Goal: Task Accomplishment & Management: Complete application form

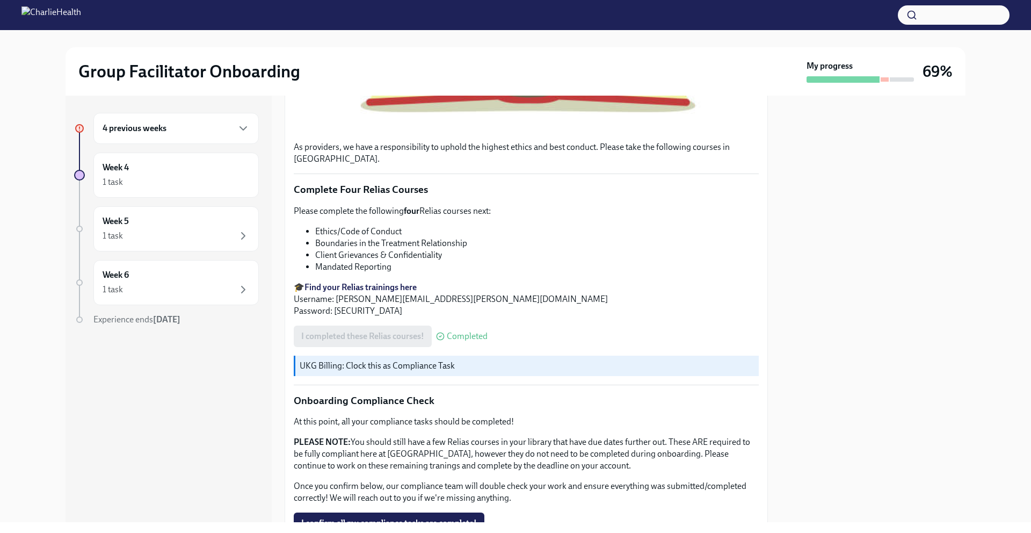
scroll to position [547, 0]
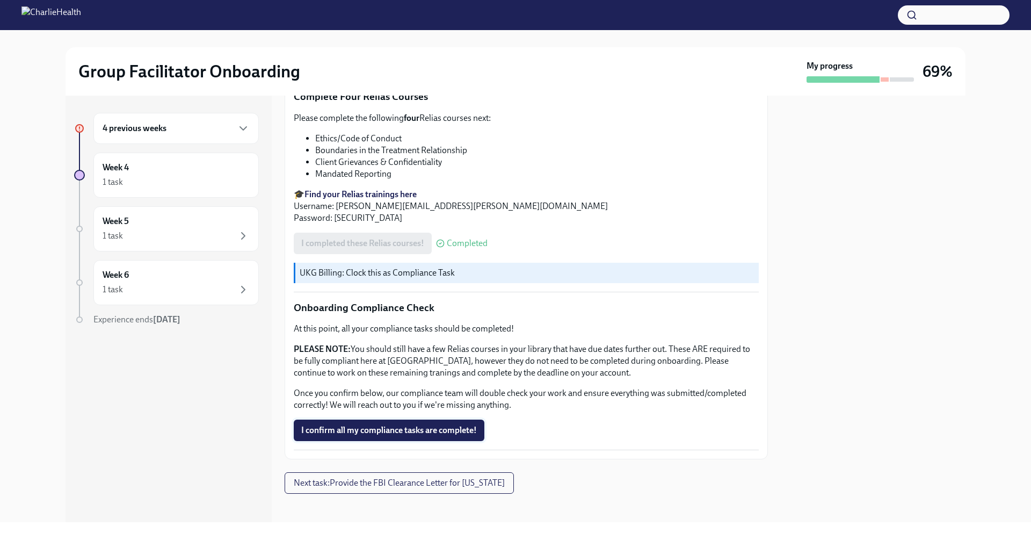
click at [390, 425] on span "I confirm all my compliance tasks are complete!" at bounding box center [389, 430] width 176 height 11
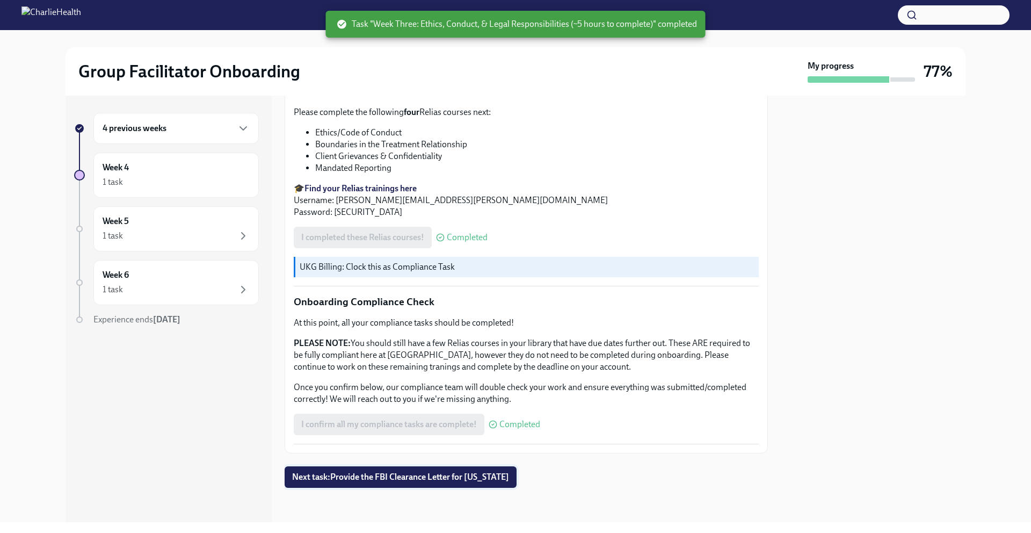
click at [393, 435] on span "Next task : Provide the FBI Clearance Letter for [US_STATE]" at bounding box center [400, 477] width 217 height 11
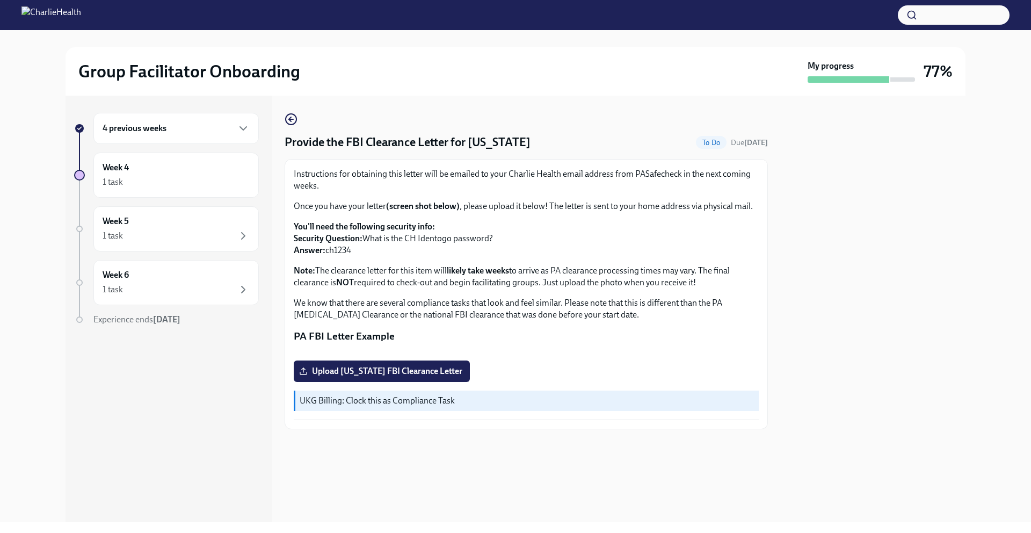
scroll to position [93, 0]
click at [384, 377] on span "Upload [US_STATE] FBI Clearance Letter" at bounding box center [381, 371] width 161 height 11
click at [0, 0] on input "Upload [US_STATE] FBI Clearance Letter" at bounding box center [0, 0] width 0 height 0
click at [443, 407] on p "UKG Billing: Clock this as Compliance Task" at bounding box center [527, 401] width 455 height 12
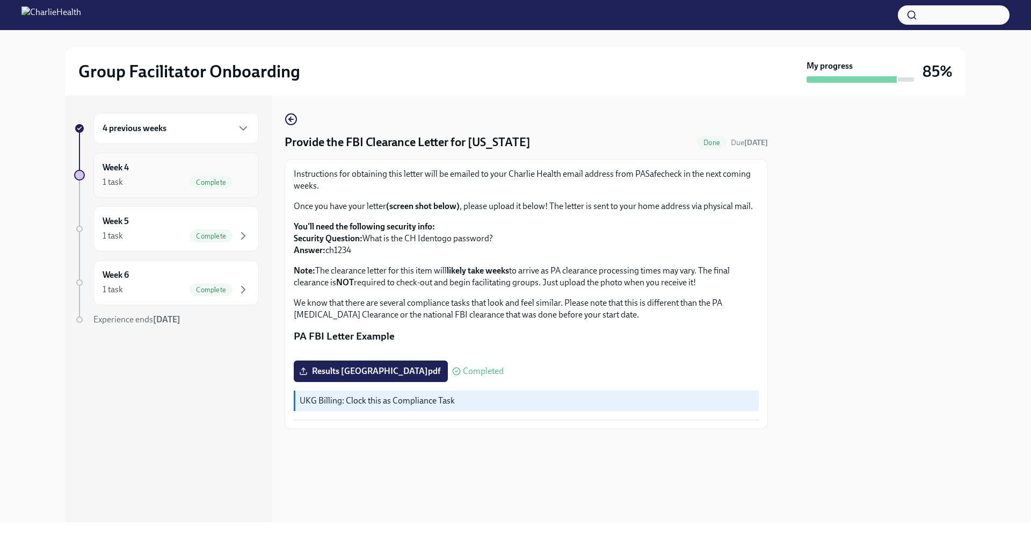
click at [159, 183] on div "1 task Complete" at bounding box center [176, 182] width 147 height 13
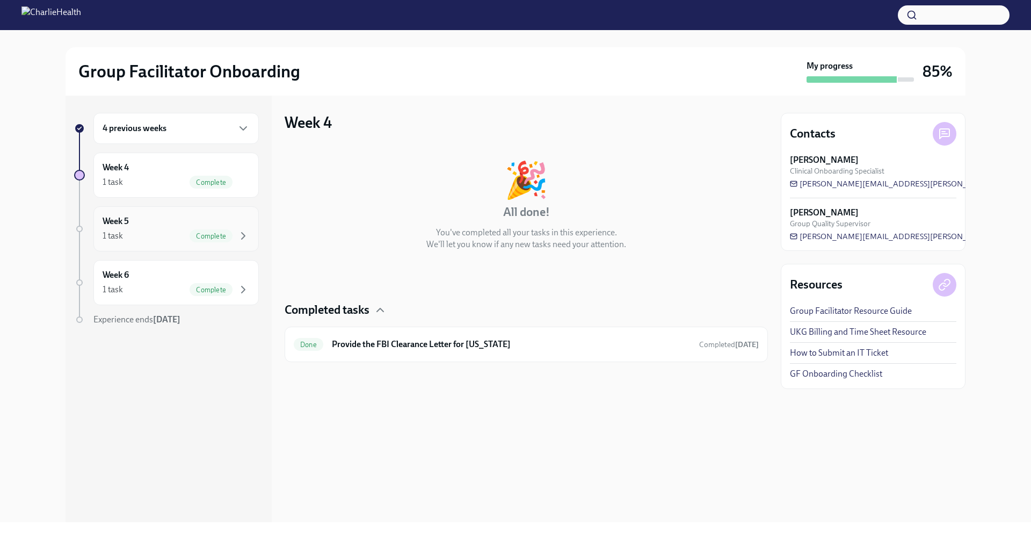
click at [158, 218] on div "Week 5 1 task Complete" at bounding box center [176, 228] width 147 height 27
click at [162, 288] on div "1 task Complete" at bounding box center [176, 289] width 147 height 13
click at [162, 249] on div "Week 5 1 task Complete" at bounding box center [175, 228] width 165 height 45
click at [160, 205] on div "4 previous weeks Week 4 1 task Complete Week 5 1 task Complete Week 6 1 task Co…" at bounding box center [166, 241] width 185 height 256
click at [163, 190] on div "Week 4 1 task Complete" at bounding box center [175, 175] width 165 height 45
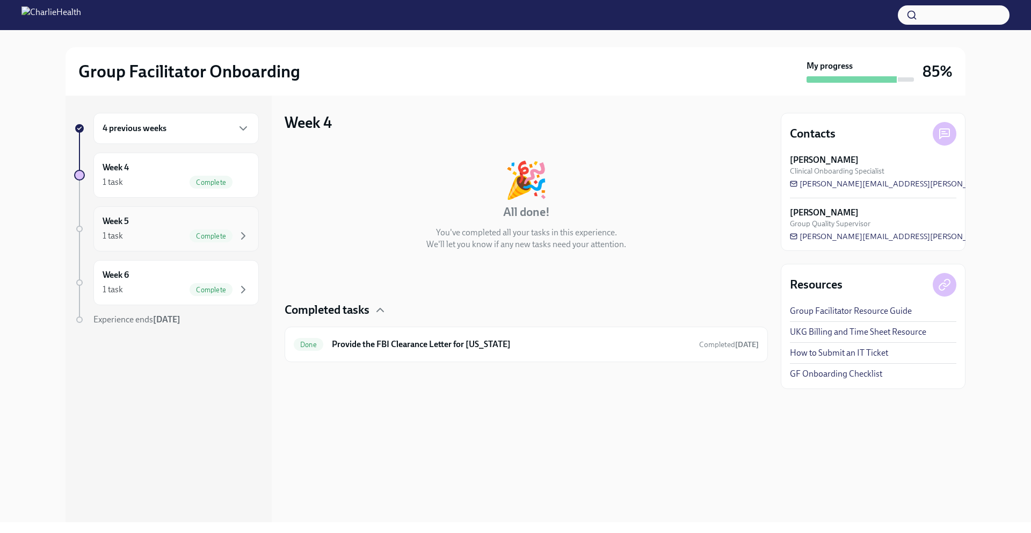
click at [159, 216] on div "Week 5 1 task Complete" at bounding box center [176, 228] width 147 height 27
click at [162, 272] on div "Week 6 1 task Complete" at bounding box center [176, 282] width 147 height 27
click at [167, 300] on div "Week 6 1 task Complete" at bounding box center [175, 282] width 165 height 45
click at [646, 185] on span "[PERSON_NAME][EMAIL_ADDRESS][PERSON_NAME][DOMAIN_NAME]" at bounding box center [924, 183] width 268 height 11
